Goal: Check status: Check status

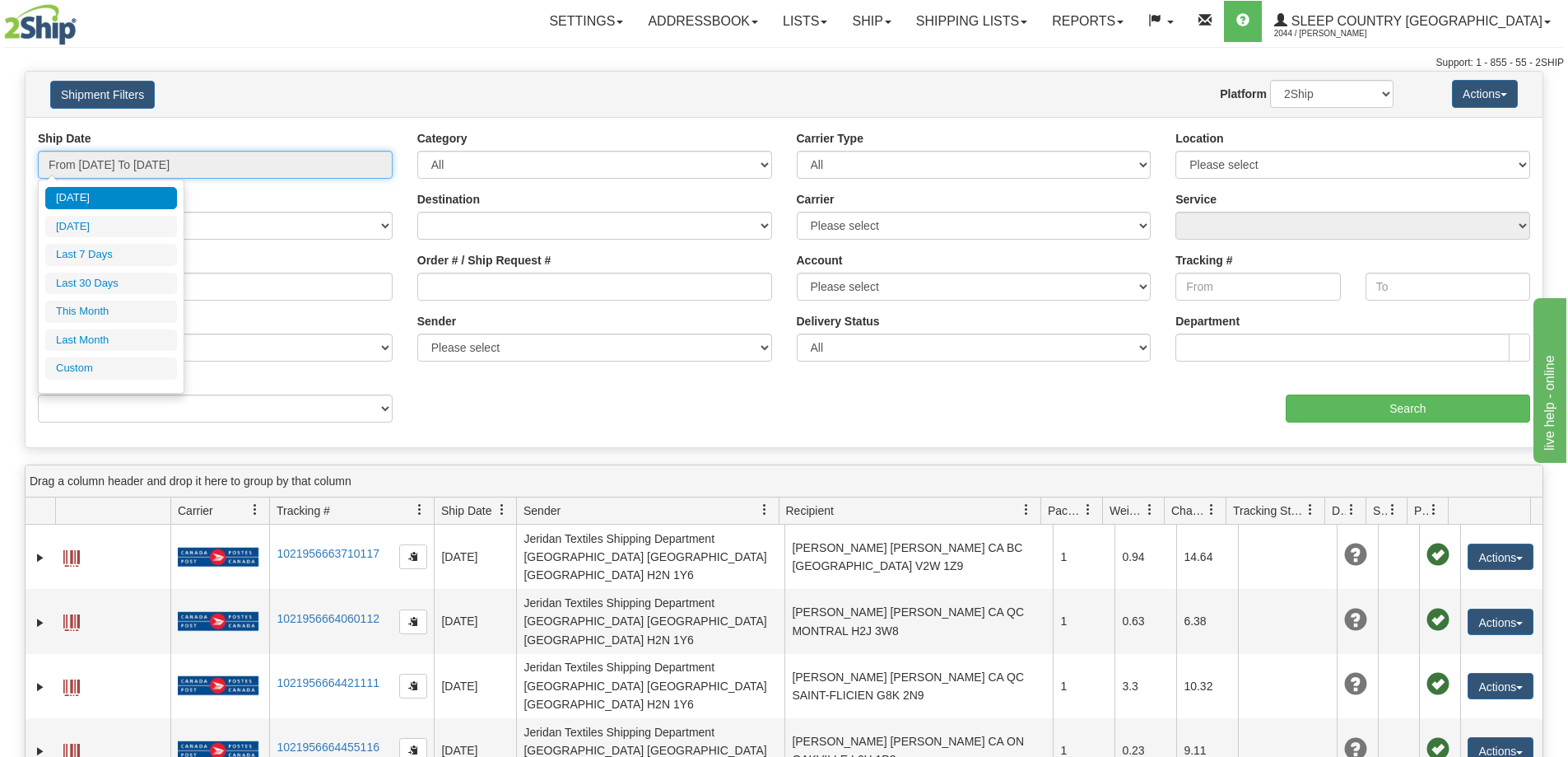
click at [270, 177] on input "From [DATE] To [DATE]" at bounding box center [215, 165] width 355 height 28
click at [102, 285] on li "Last 30 Days" at bounding box center [111, 284] width 132 height 22
type input "From [DATE] To [DATE]"
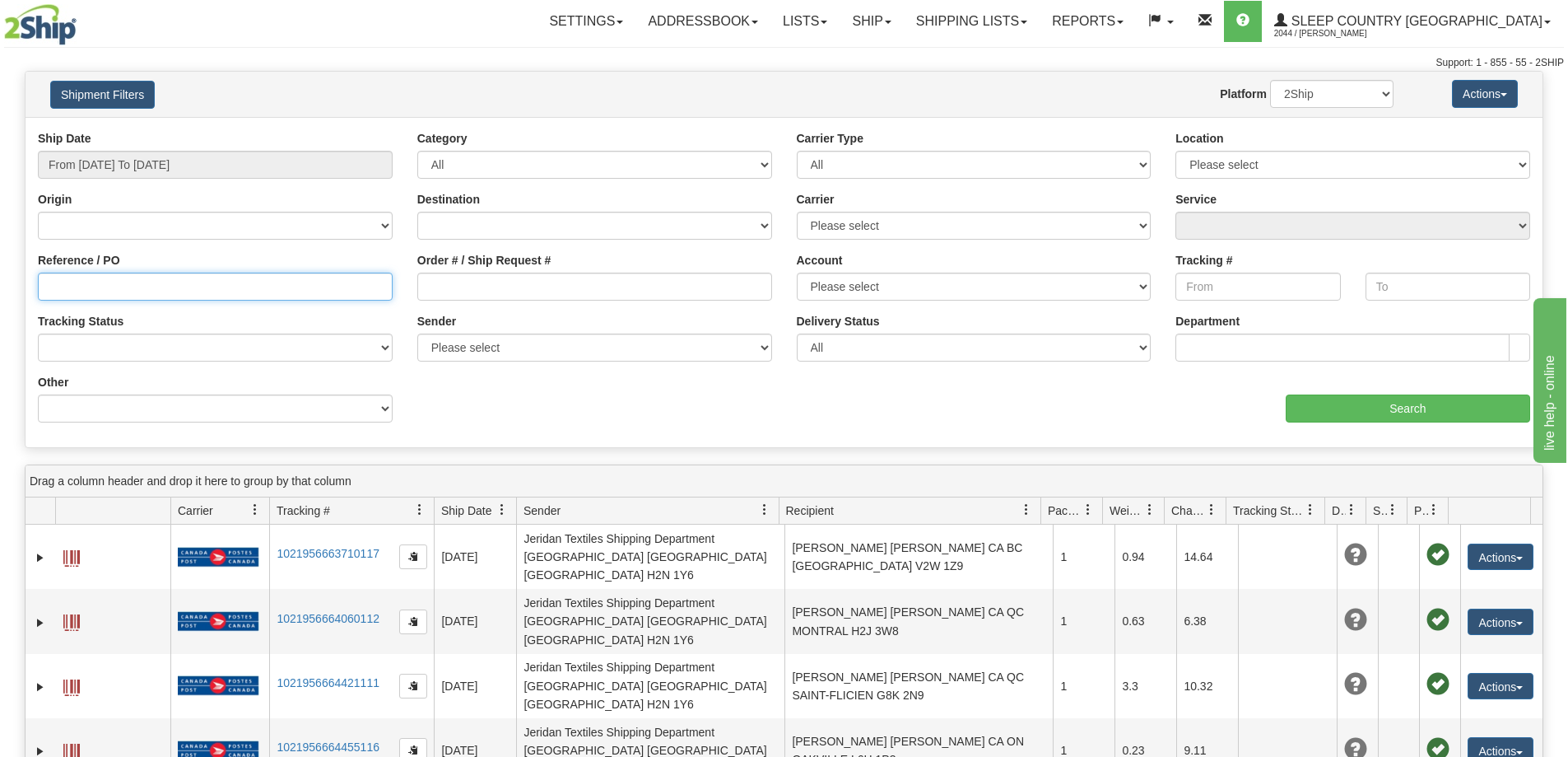
click at [198, 293] on input "Reference / PO" at bounding box center [215, 287] width 355 height 28
paste input "9000I082985"
type input "9000I082985"
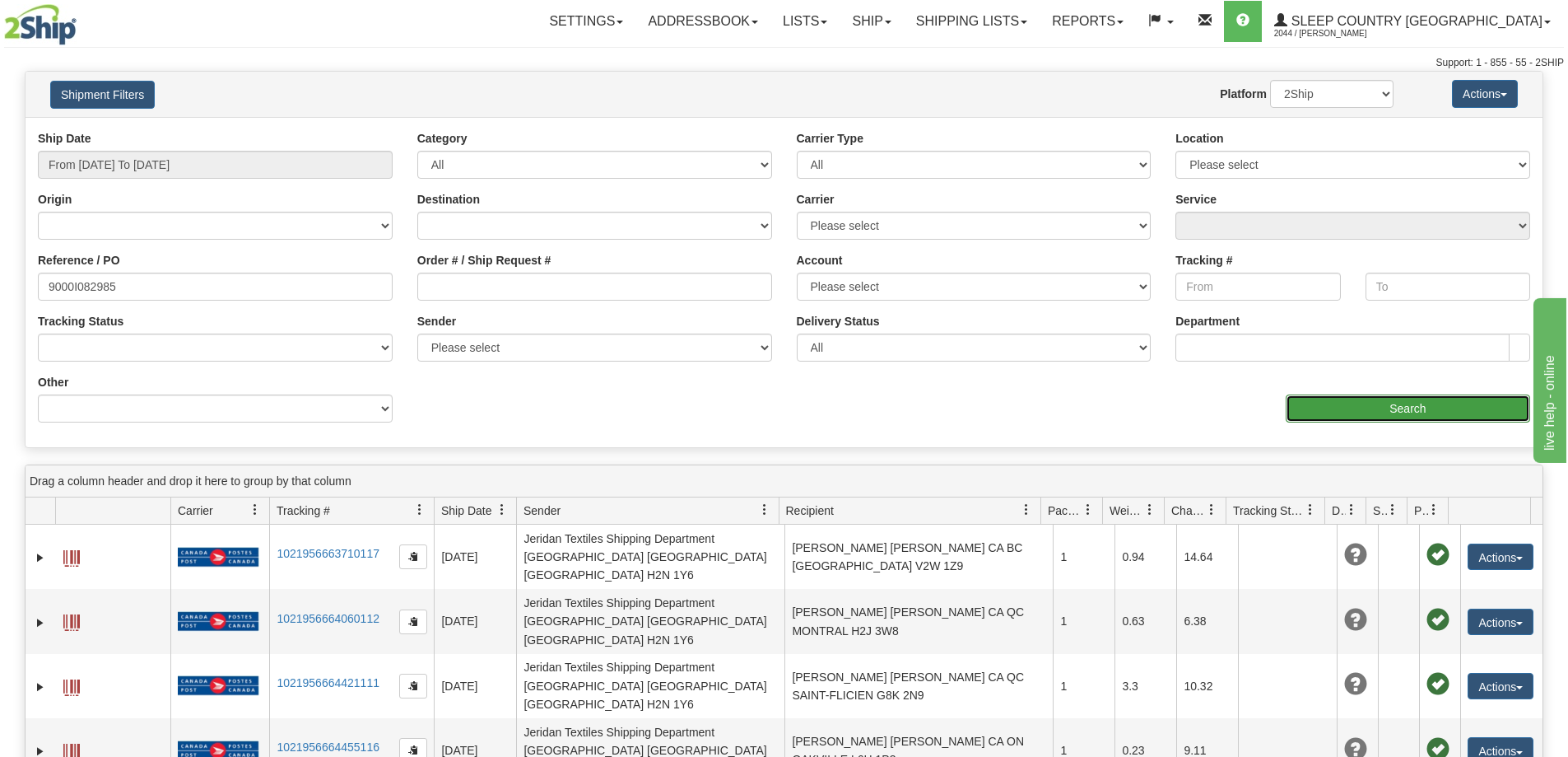
click at [1469, 402] on input "Search" at bounding box center [1407, 408] width 244 height 28
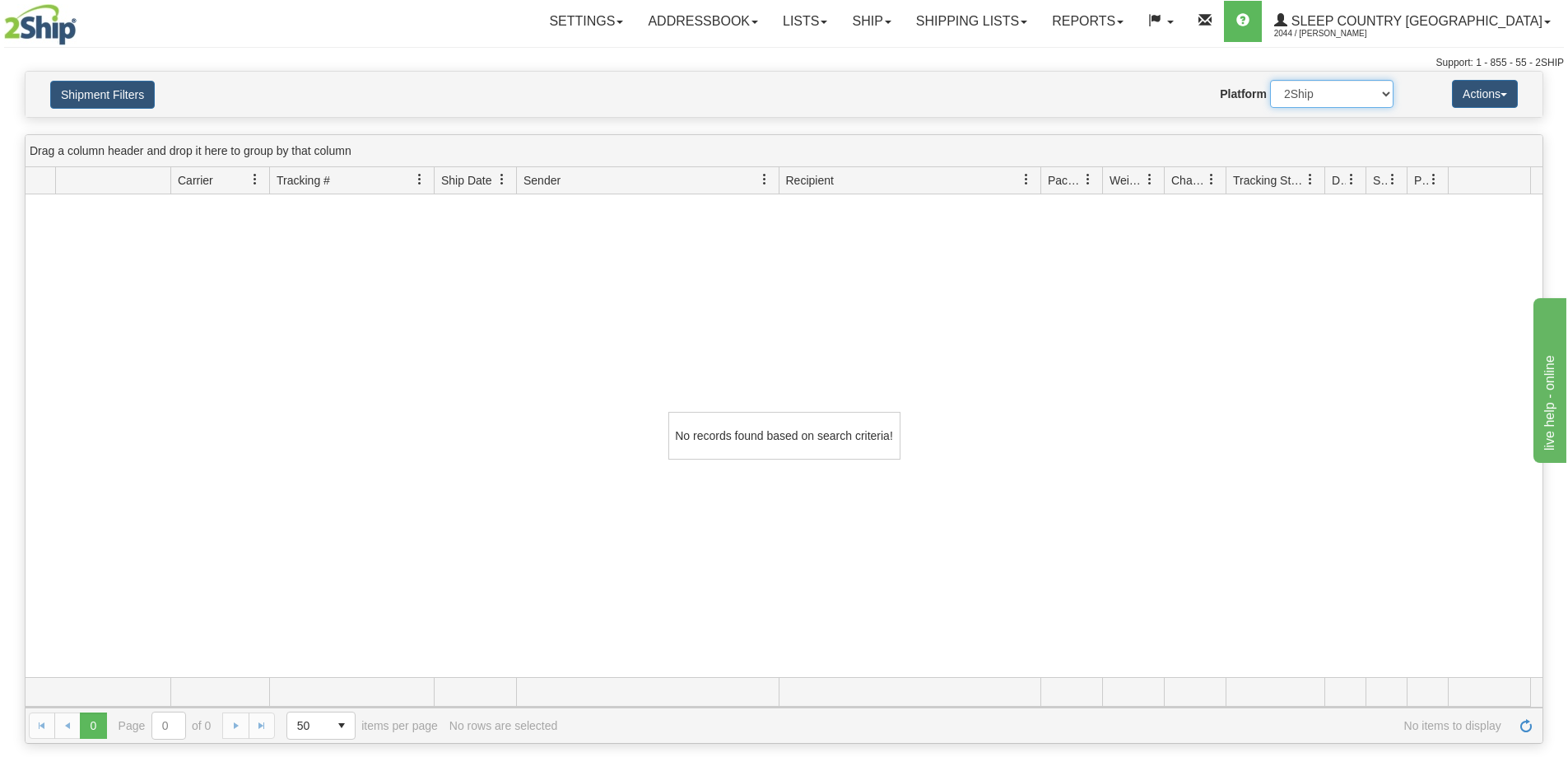
click at [1362, 101] on select "2Ship Imported" at bounding box center [1331, 93] width 124 height 28
select select "1"
click at [1270, 80] on select "2Ship Imported" at bounding box center [1331, 93] width 124 height 28
click at [107, 86] on button "Shipment Filters" at bounding box center [102, 94] width 104 height 28
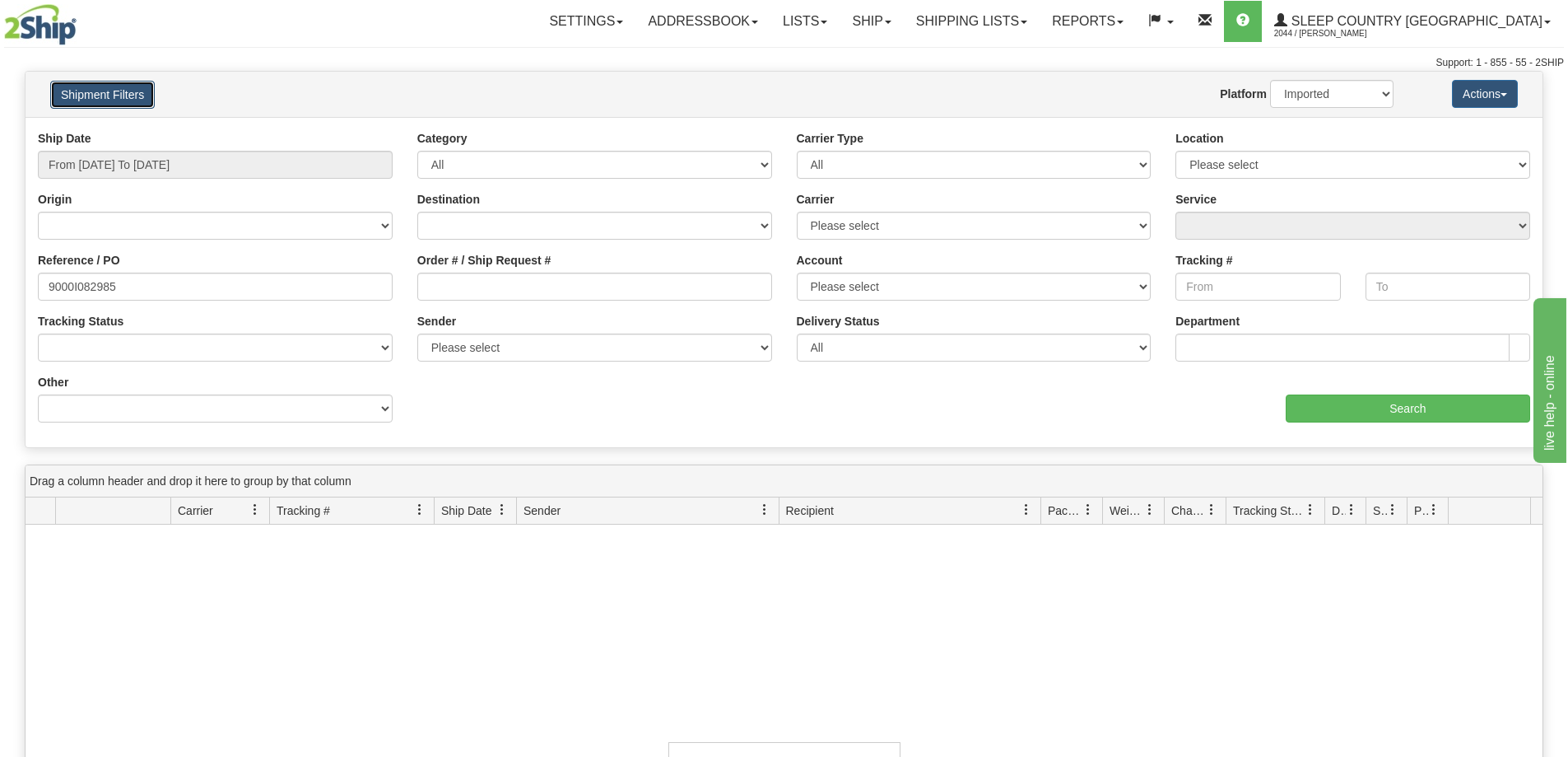
click at [110, 88] on button "Shipment Filters" at bounding box center [102, 94] width 104 height 28
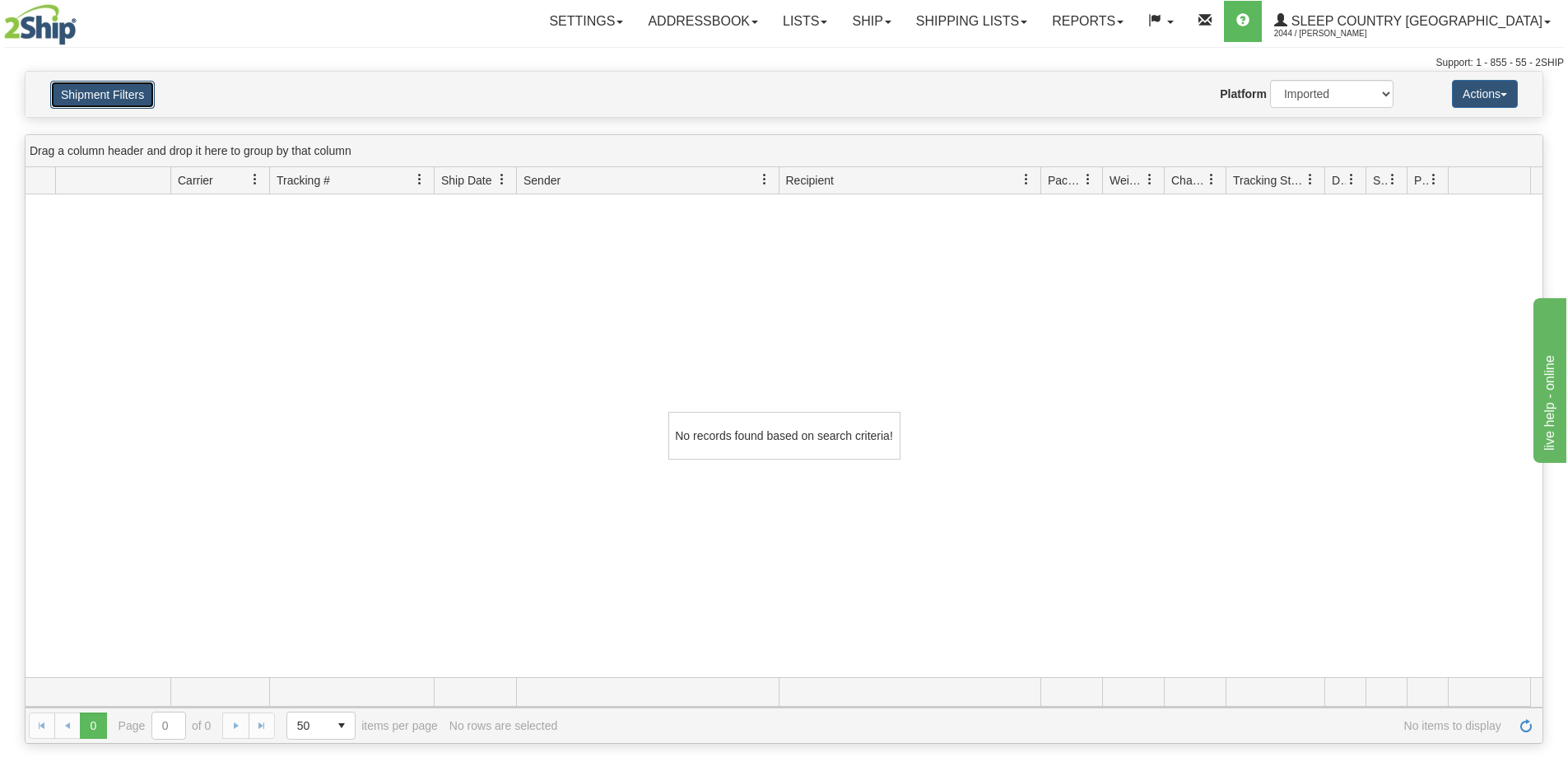
click at [110, 88] on button "Shipment Filters" at bounding box center [102, 94] width 104 height 28
